Goal: Transaction & Acquisition: Purchase product/service

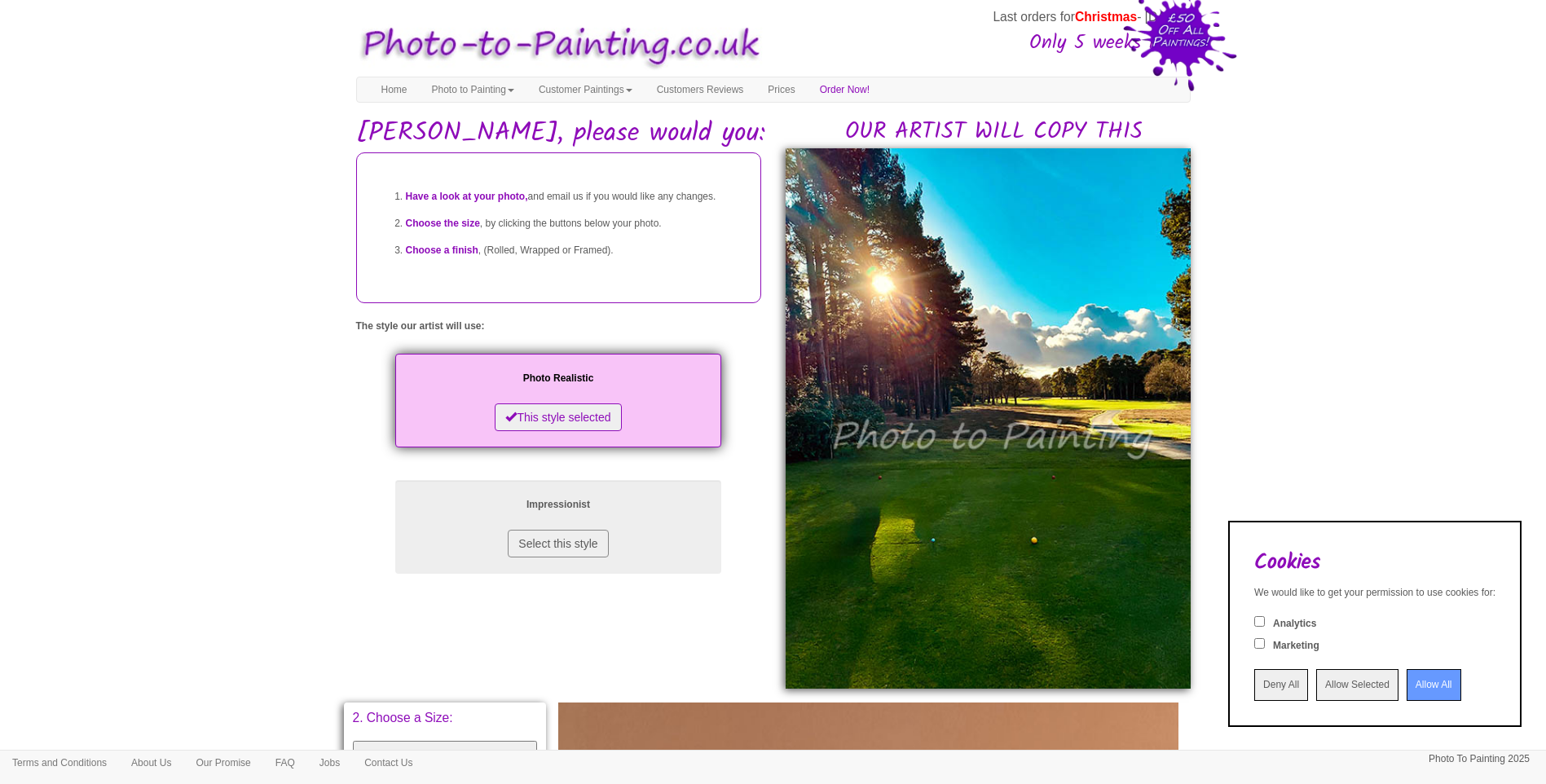
click at [1415, 678] on input "Allow All" at bounding box center [1433, 685] width 54 height 32
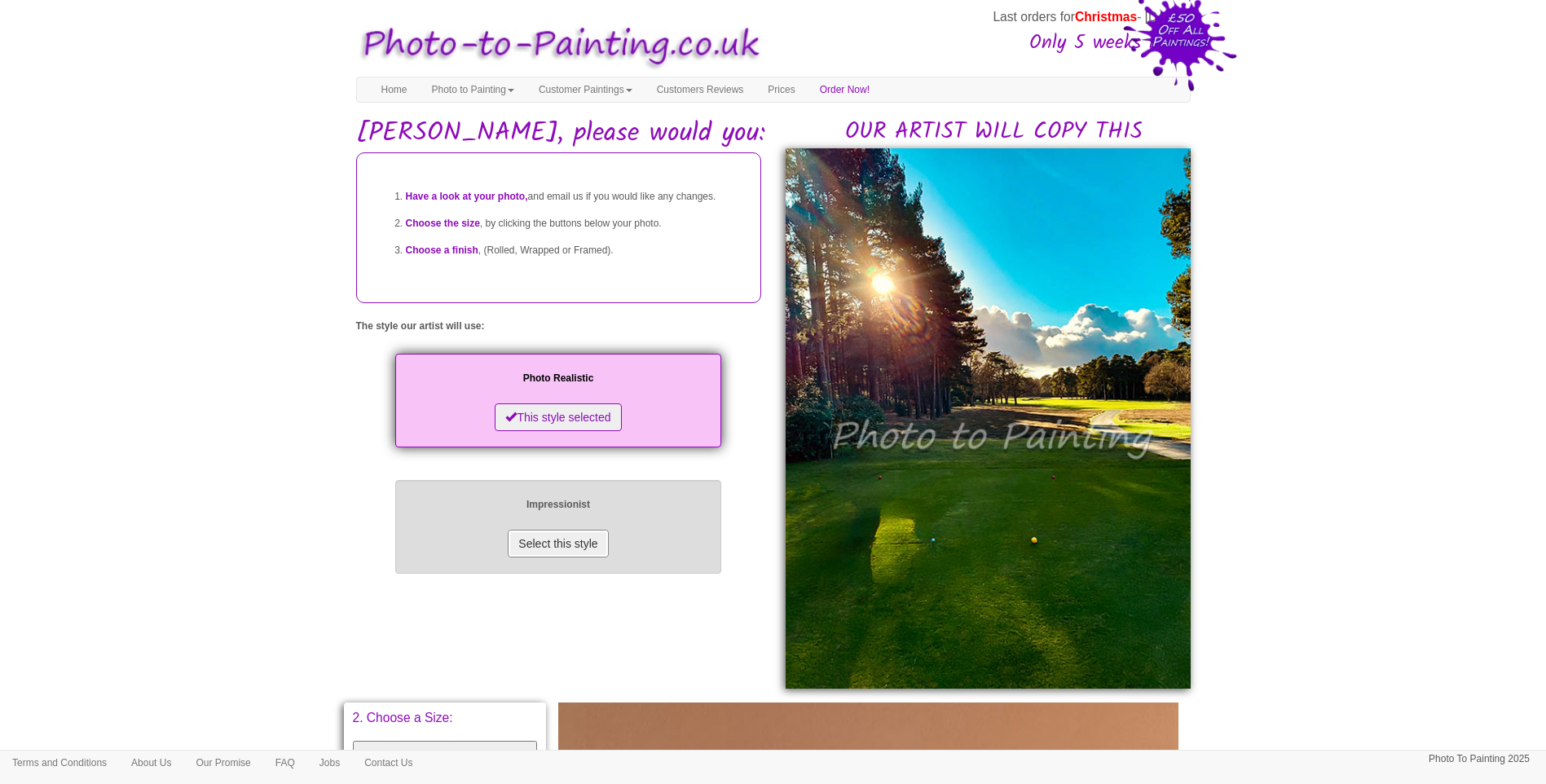
click at [529, 558] on button "Select this style" at bounding box center [558, 543] width 100 height 28
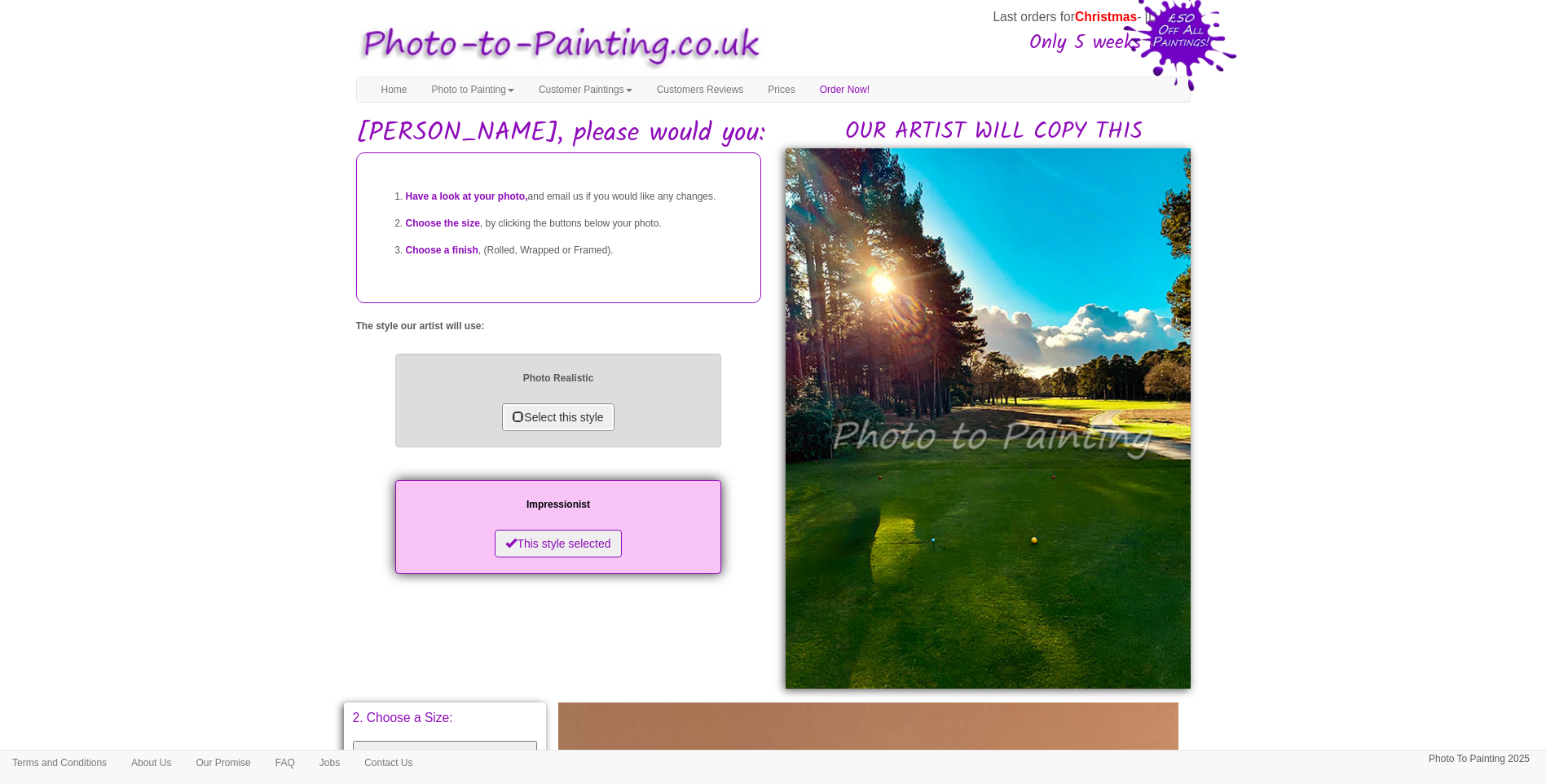
click at [557, 431] on button "Select this style" at bounding box center [557, 417] width 111 height 28
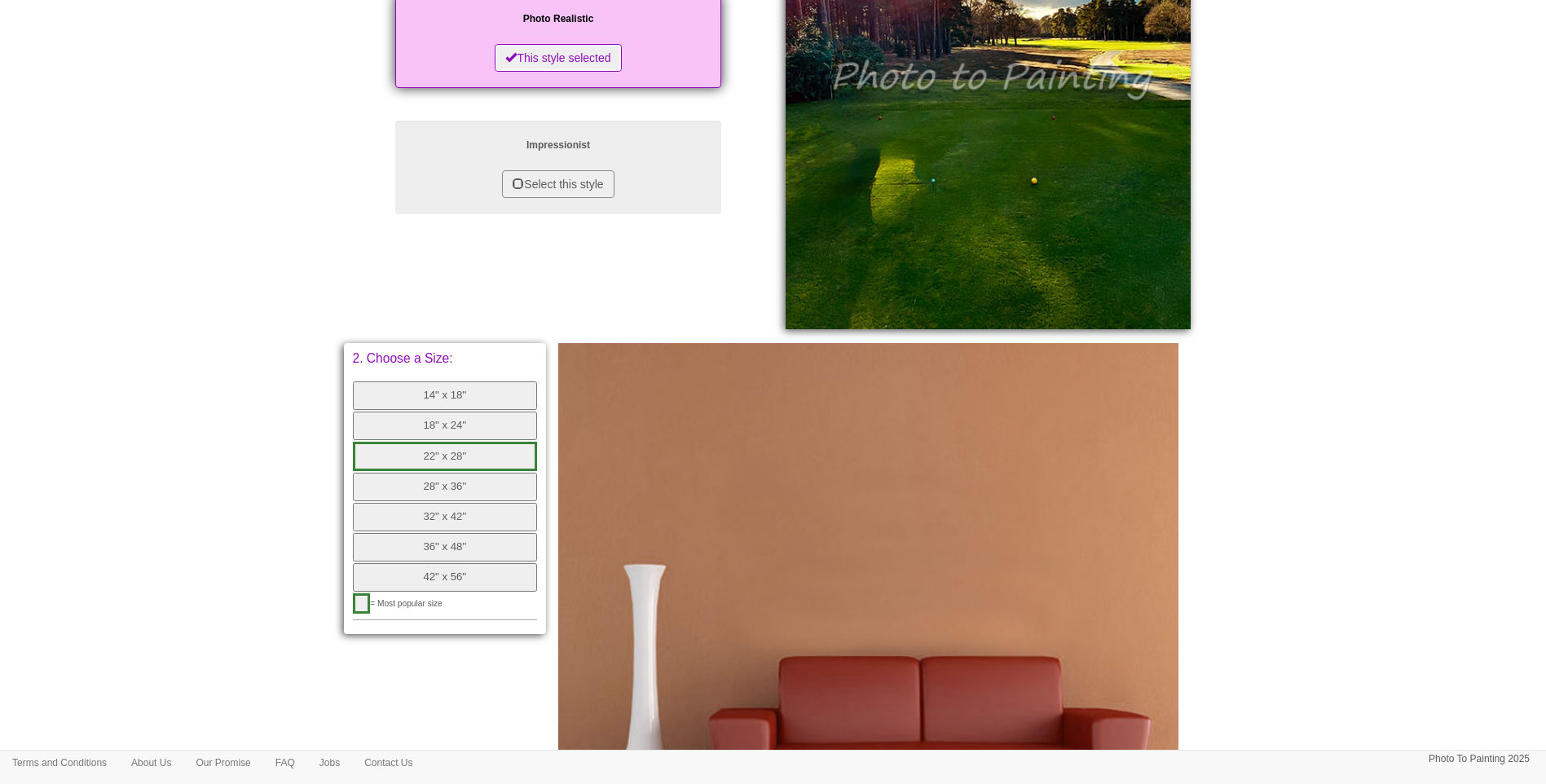
scroll to position [604, 0]
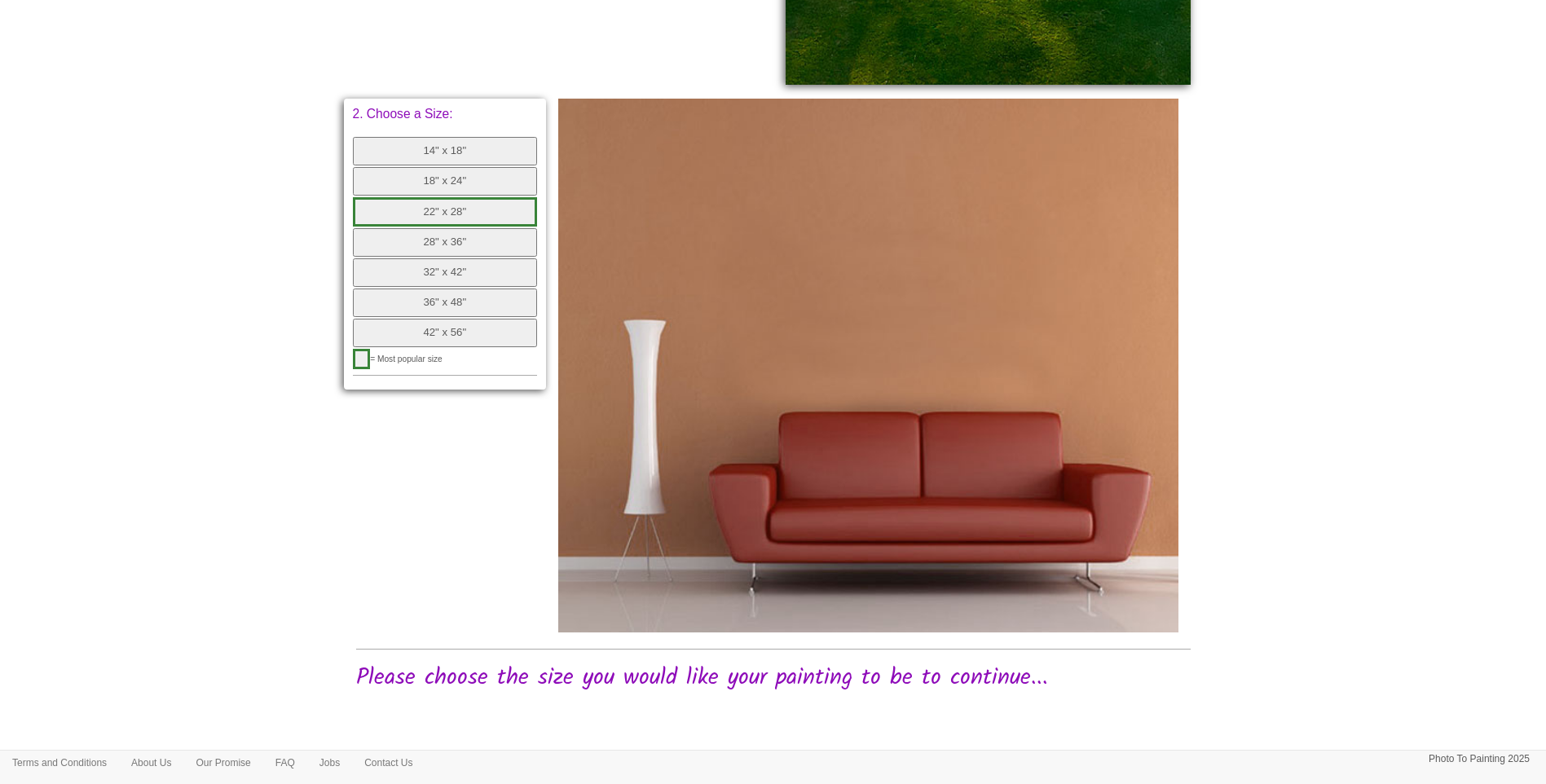
click at [430, 178] on button "18" x 24"" at bounding box center [444, 180] width 185 height 29
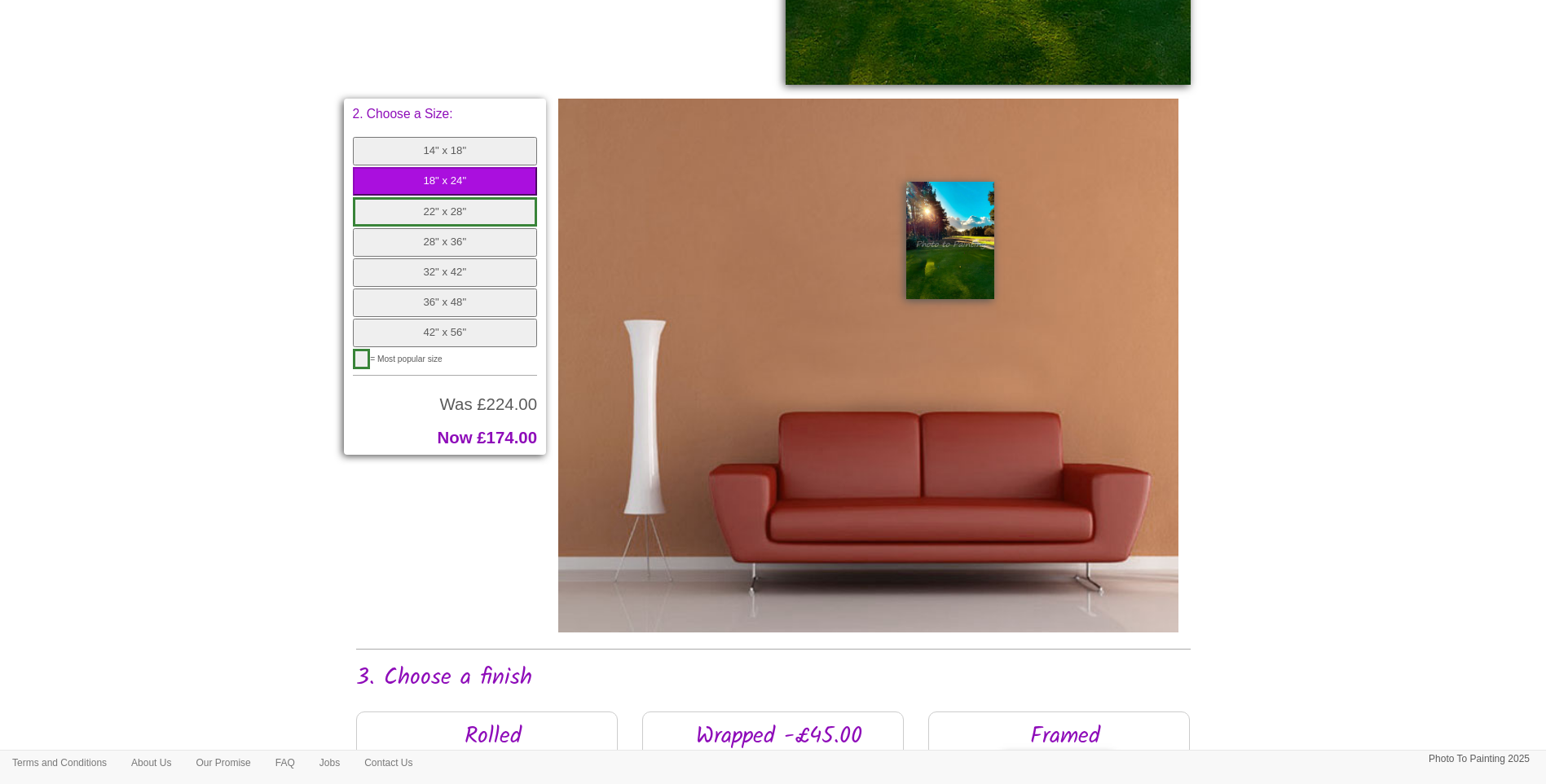
click at [443, 149] on button "14" x 18"" at bounding box center [444, 151] width 185 height 29
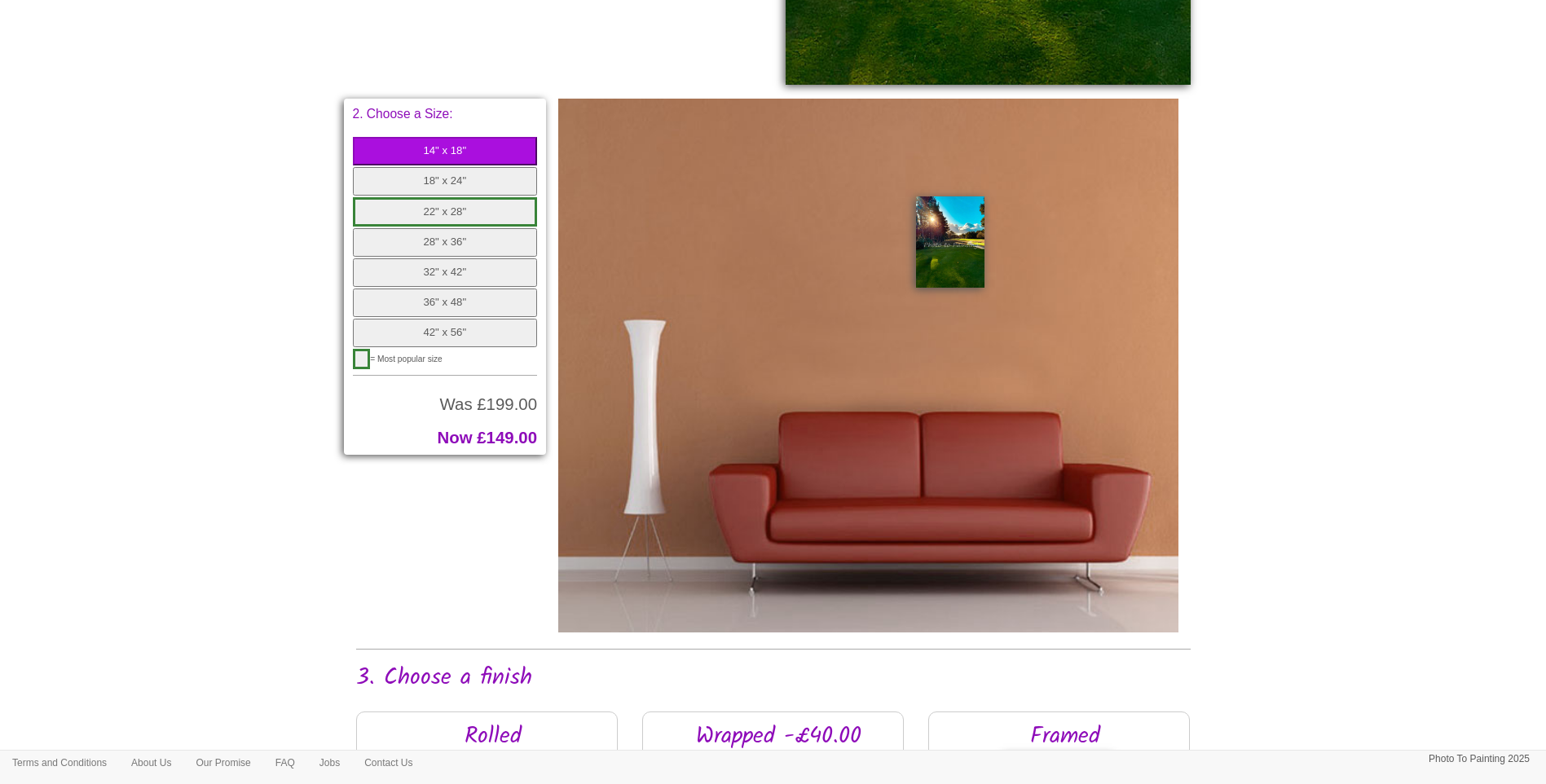
click at [442, 332] on button "42" x 56"" at bounding box center [444, 332] width 185 height 29
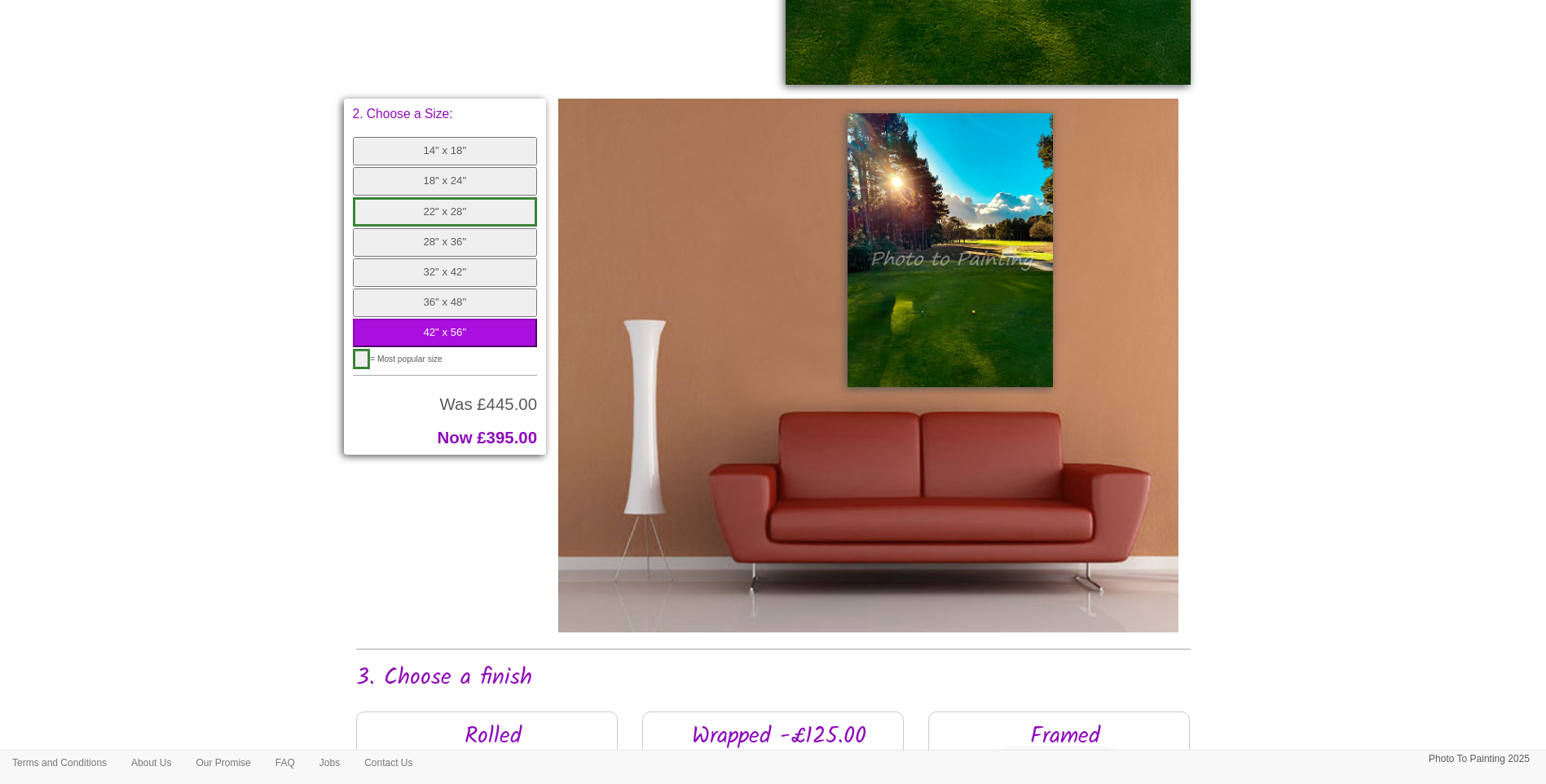
click at [446, 305] on button "36" x 48"" at bounding box center [444, 302] width 185 height 29
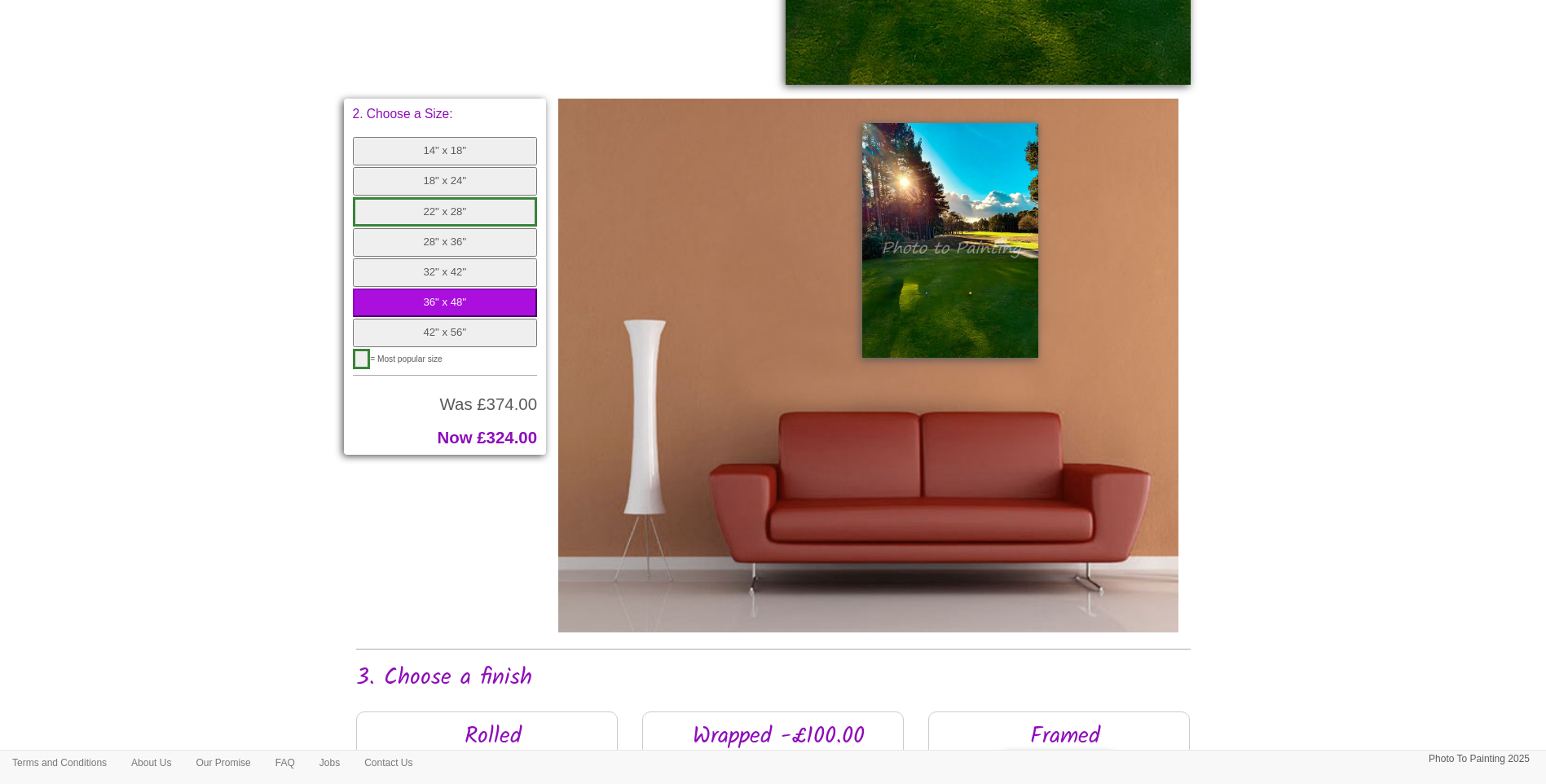
click at [449, 276] on button "32" x 42"" at bounding box center [444, 272] width 185 height 29
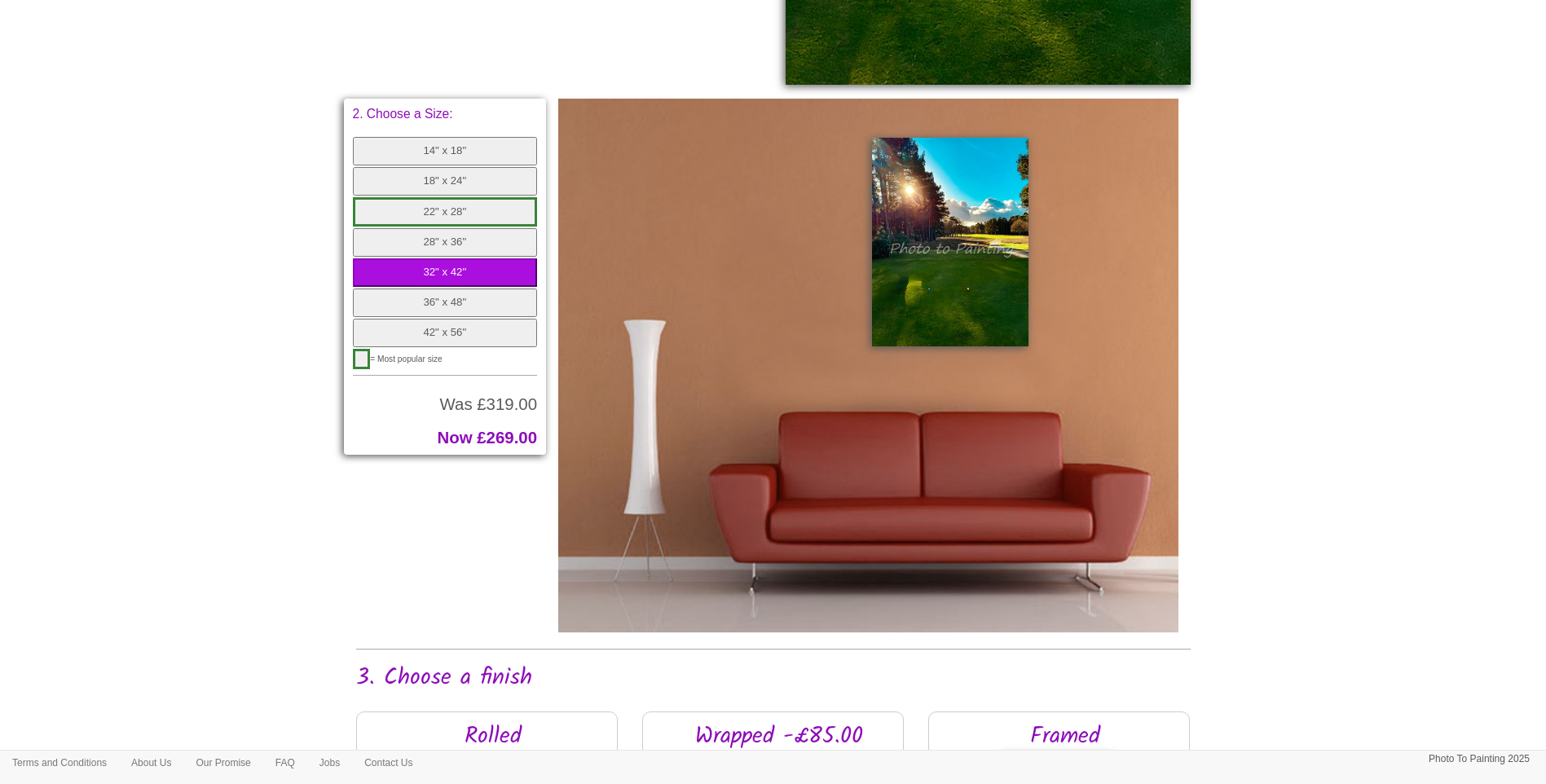
click at [460, 237] on button "28" x 36"" at bounding box center [444, 242] width 185 height 29
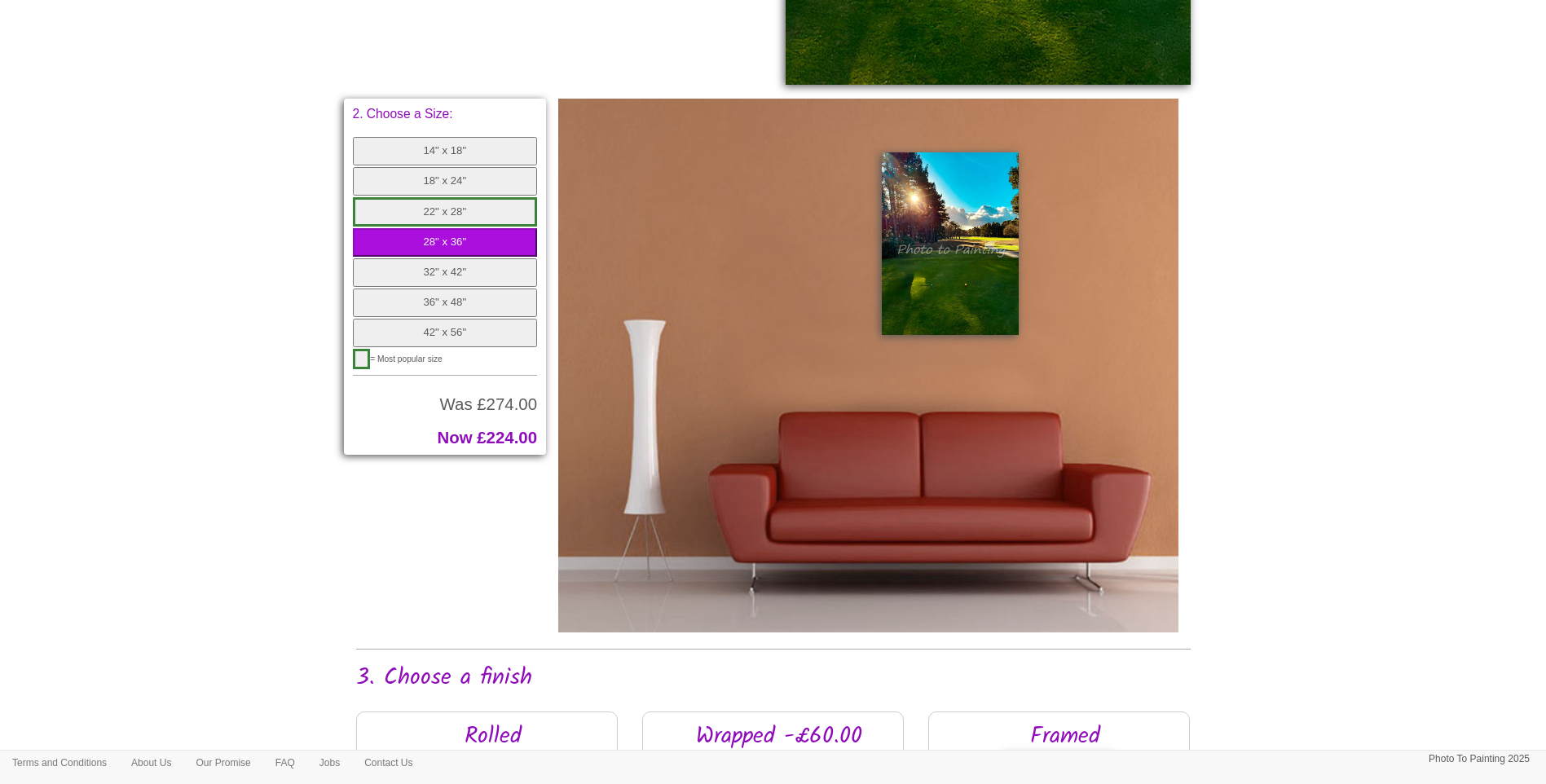
click at [459, 214] on button "22" x 28"" at bounding box center [444, 212] width 185 height 30
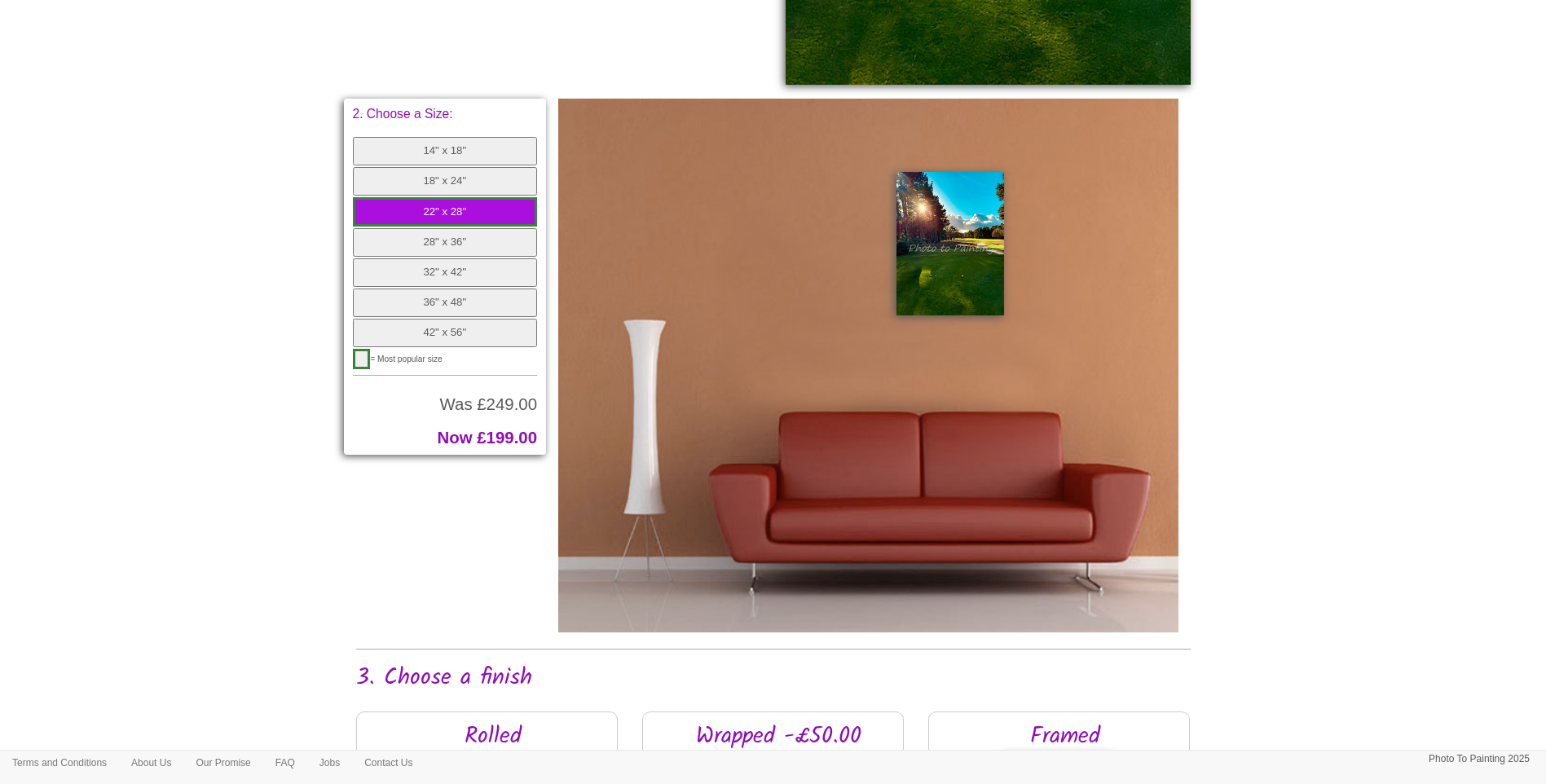
click at [465, 188] on button "18" x 24"" at bounding box center [444, 180] width 185 height 29
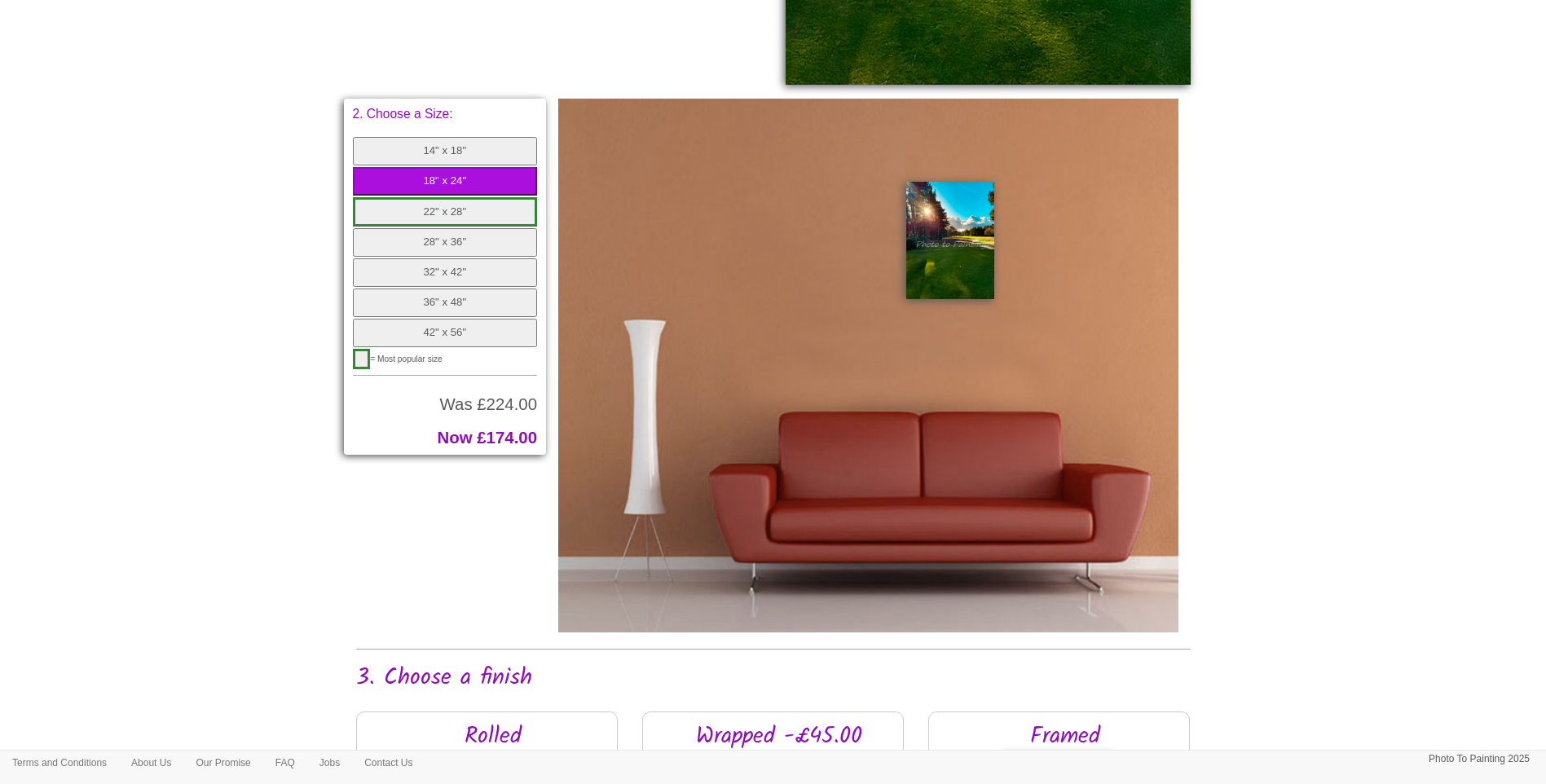
click at [467, 156] on button "14" x 18"" at bounding box center [444, 151] width 185 height 29
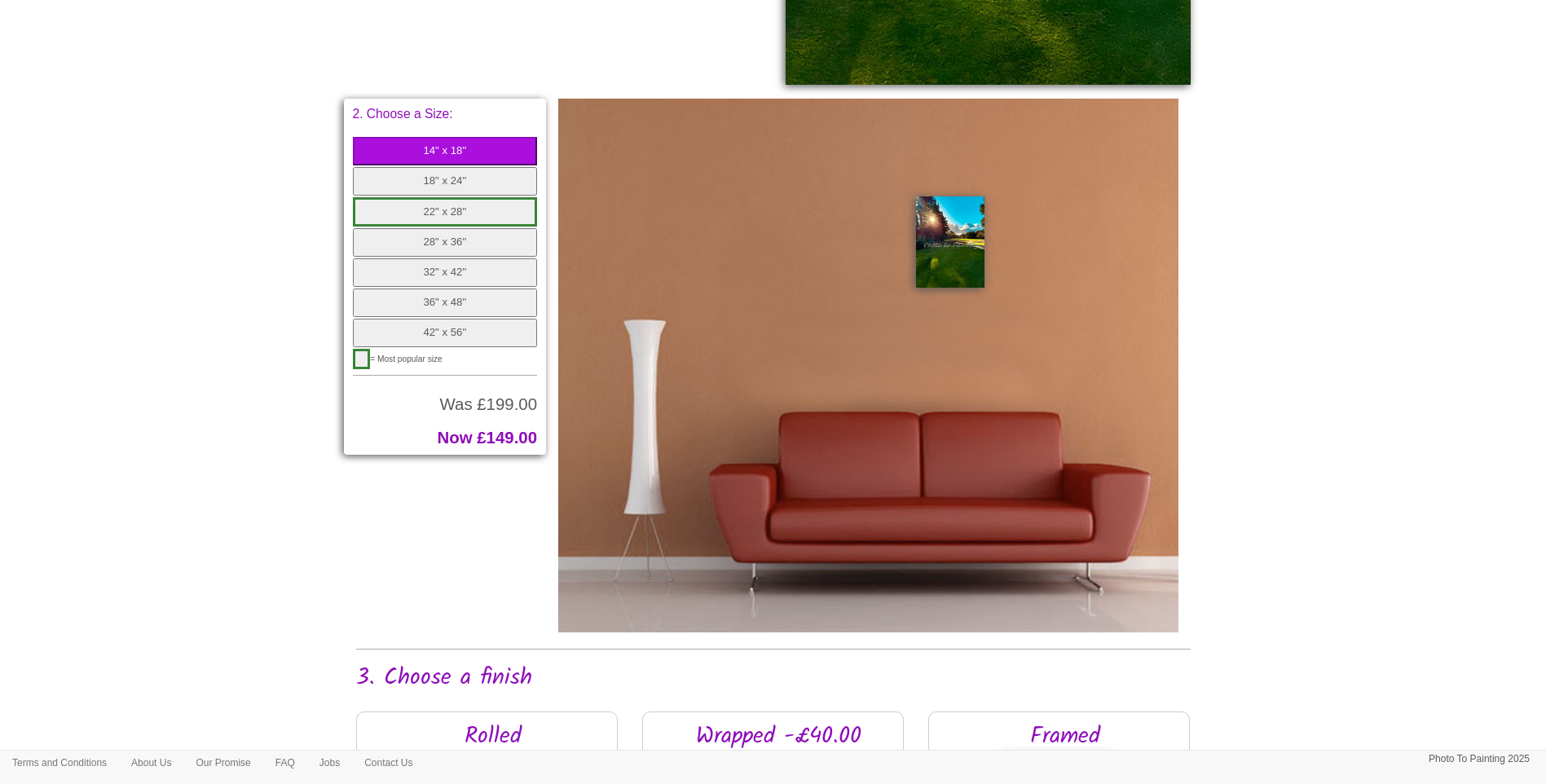
click at [462, 185] on button "18" x 24"" at bounding box center [444, 180] width 185 height 29
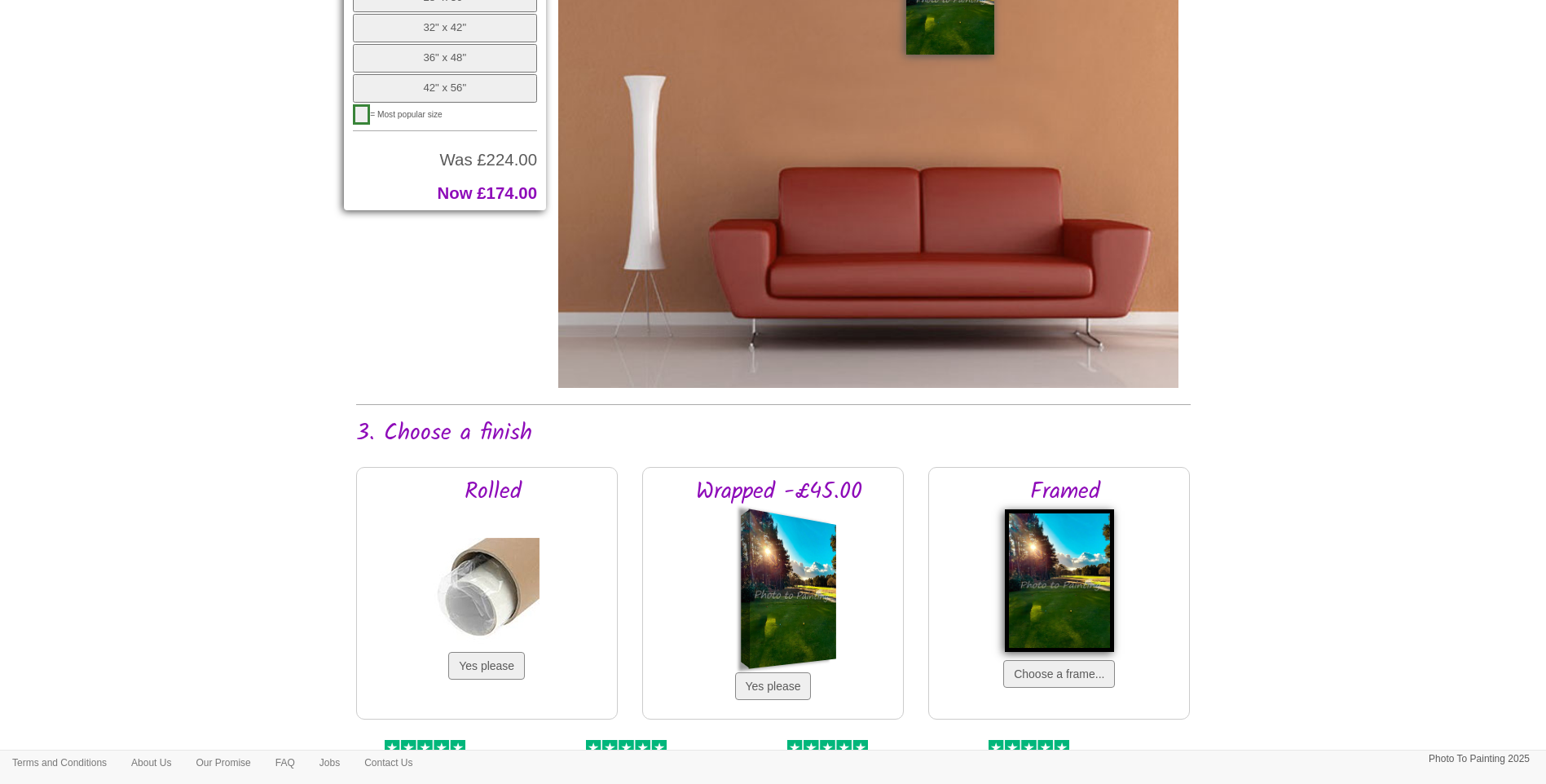
scroll to position [1011, 0]
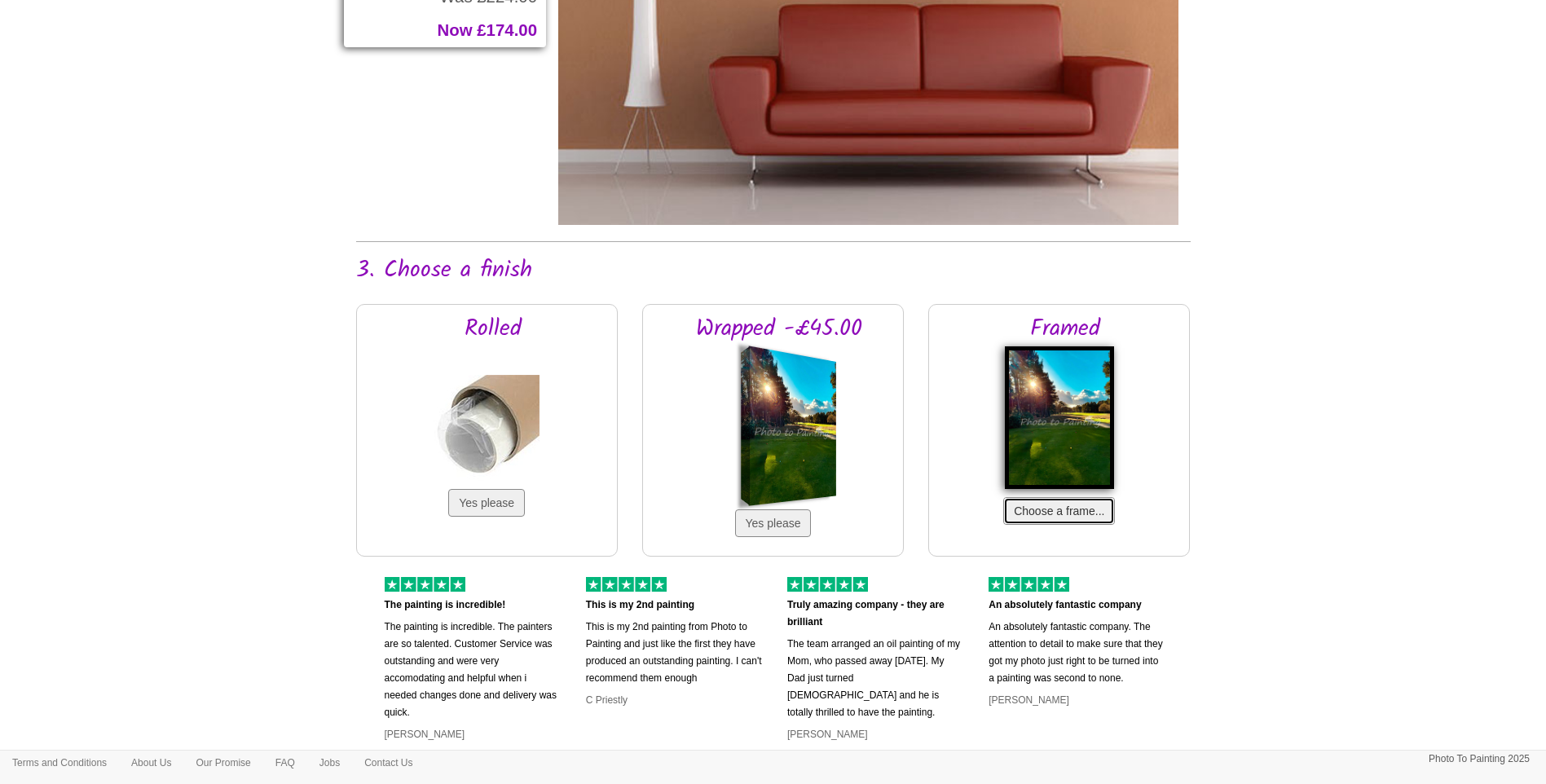
click at [1058, 513] on button "Choose a frame..." at bounding box center [1058, 511] width 111 height 28
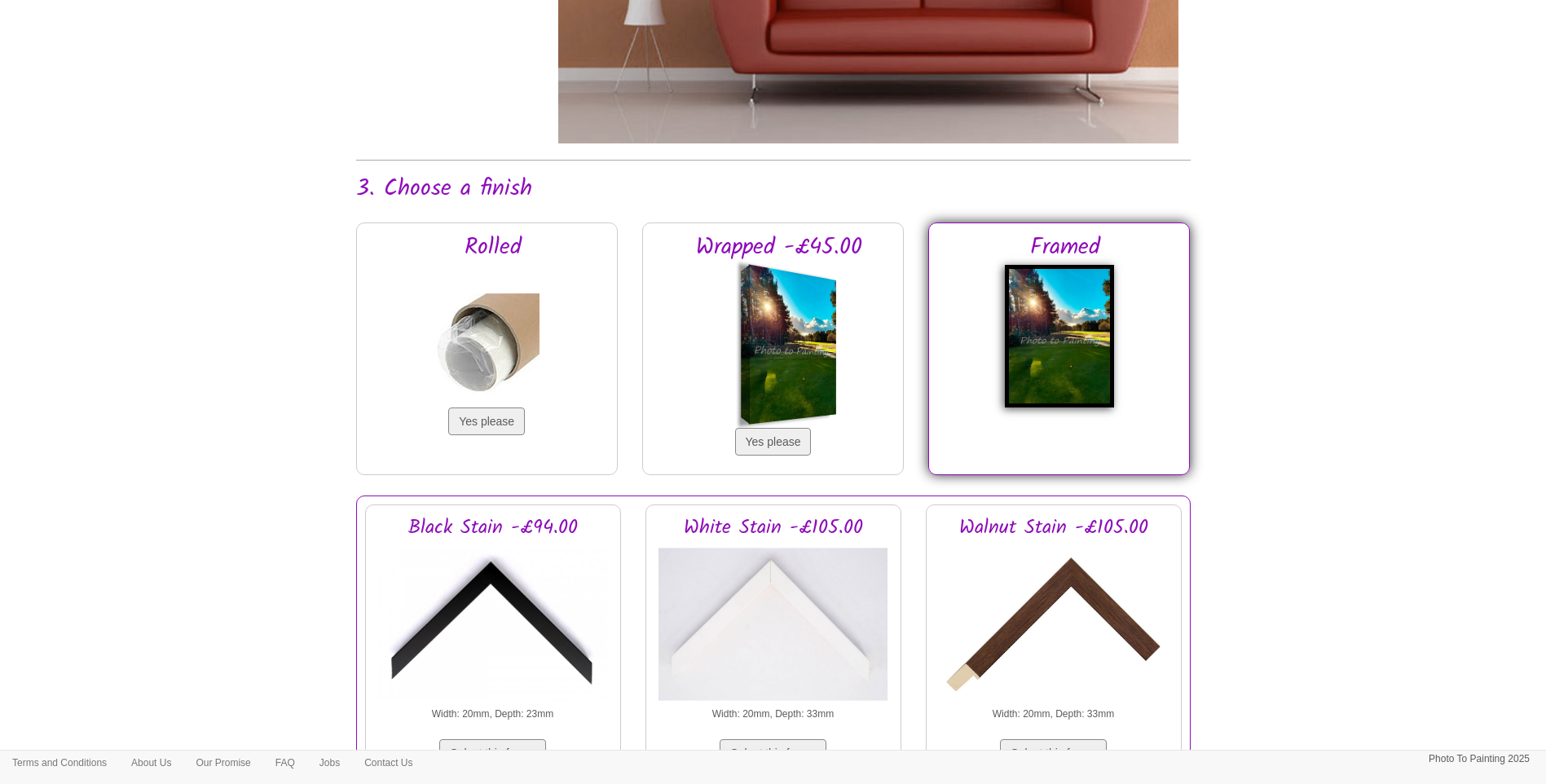
scroll to position [929, 0]
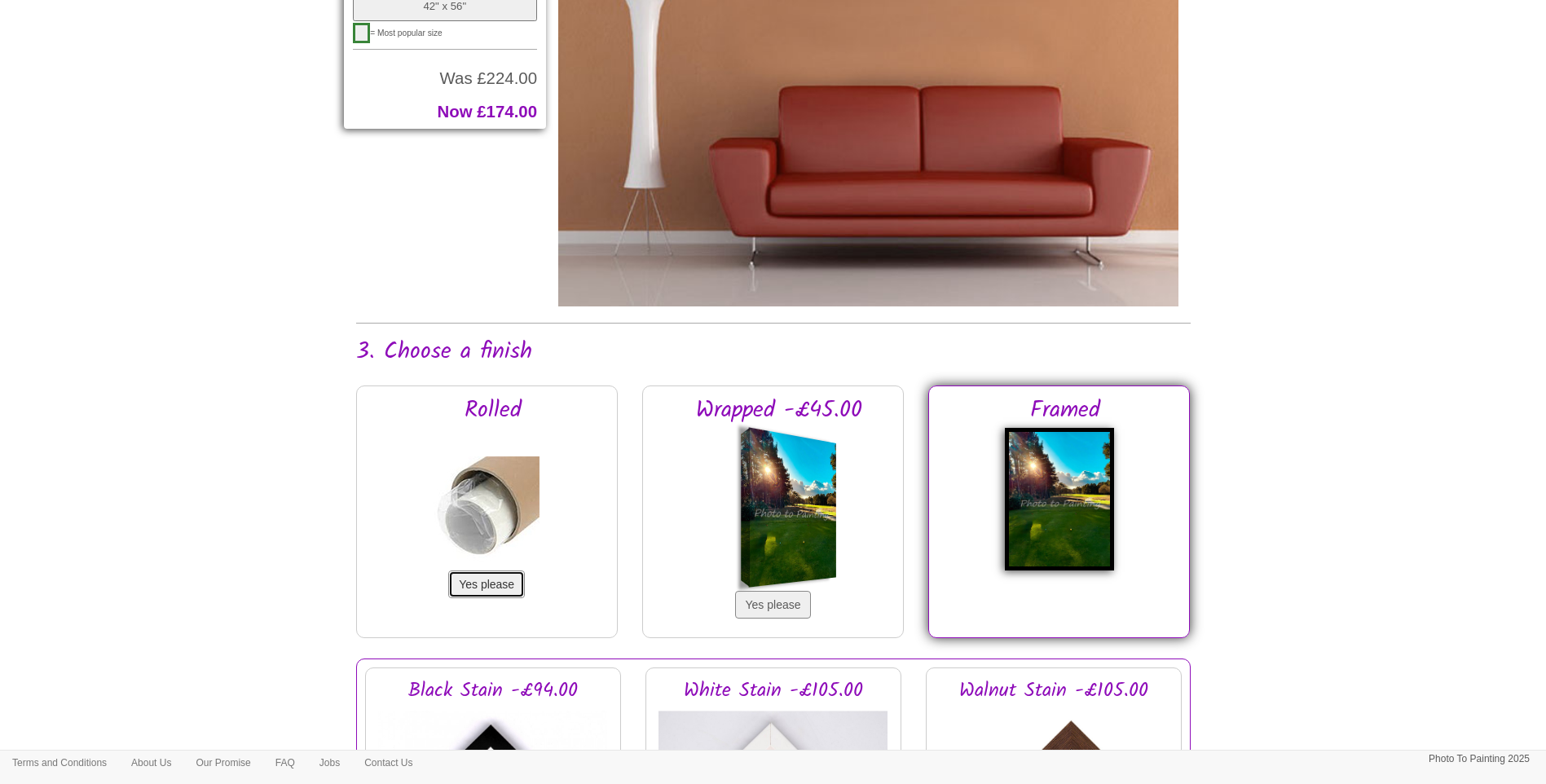
click at [472, 585] on button "Yes please" at bounding box center [486, 584] width 76 height 28
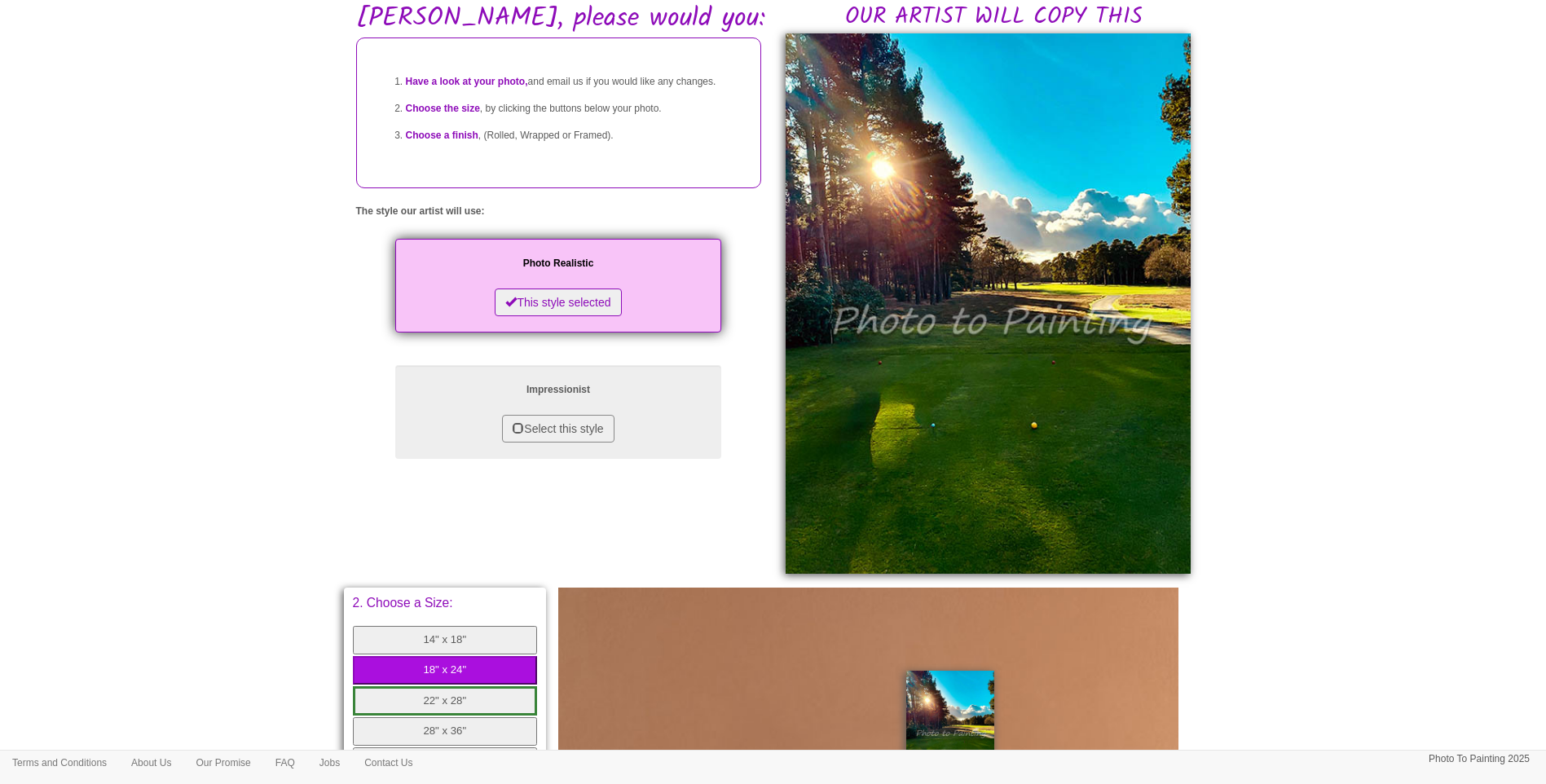
scroll to position [0, 0]
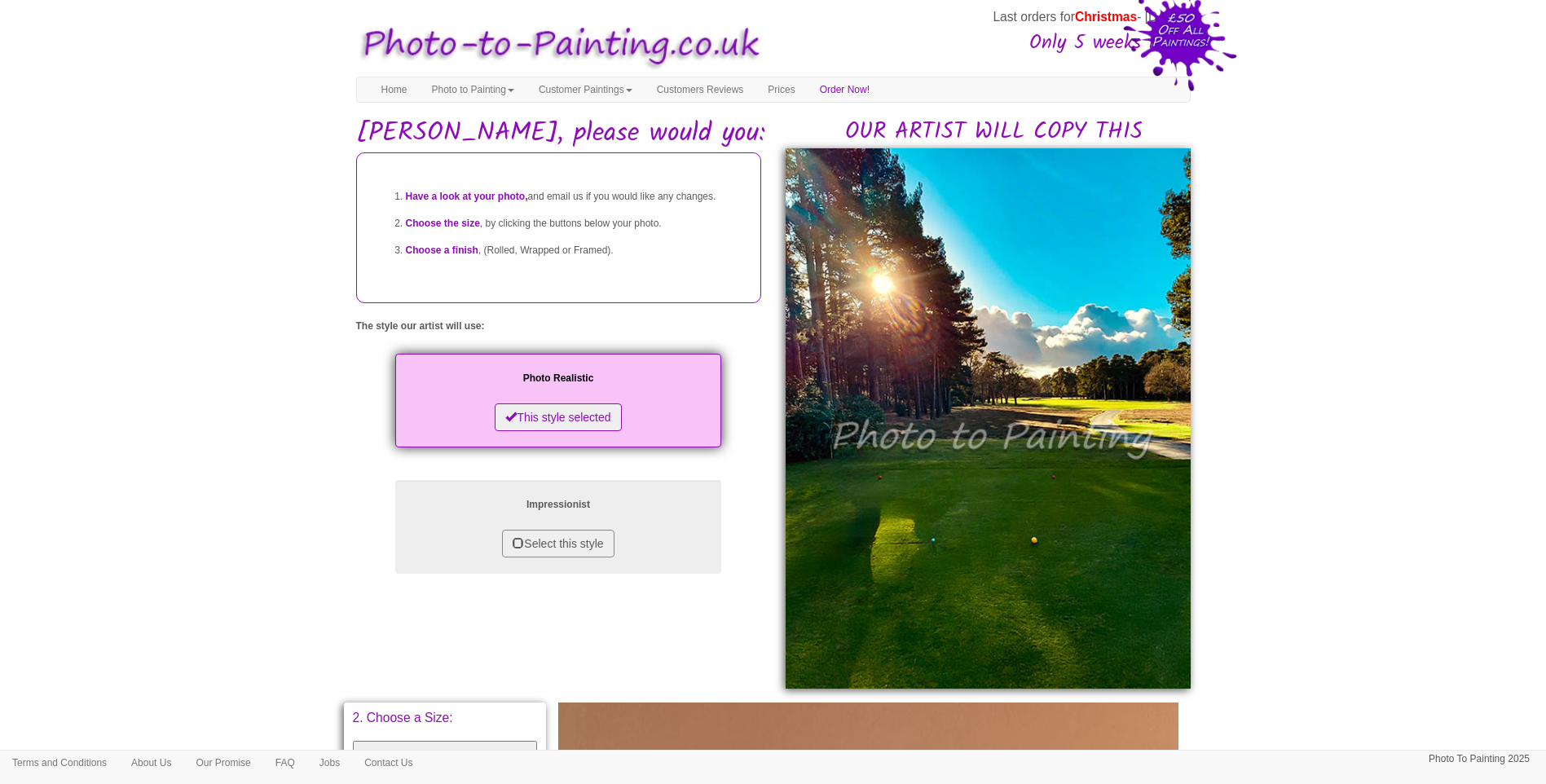
click at [1081, 32] on h3 "Only 5 weeks left!" at bounding box center [975, 42] width 417 height 21
click at [1090, 11] on span "Christmas" at bounding box center [1105, 17] width 62 height 14
click at [1149, 11] on img at bounding box center [1180, 34] width 114 height 113
